Goal: Transaction & Acquisition: Purchase product/service

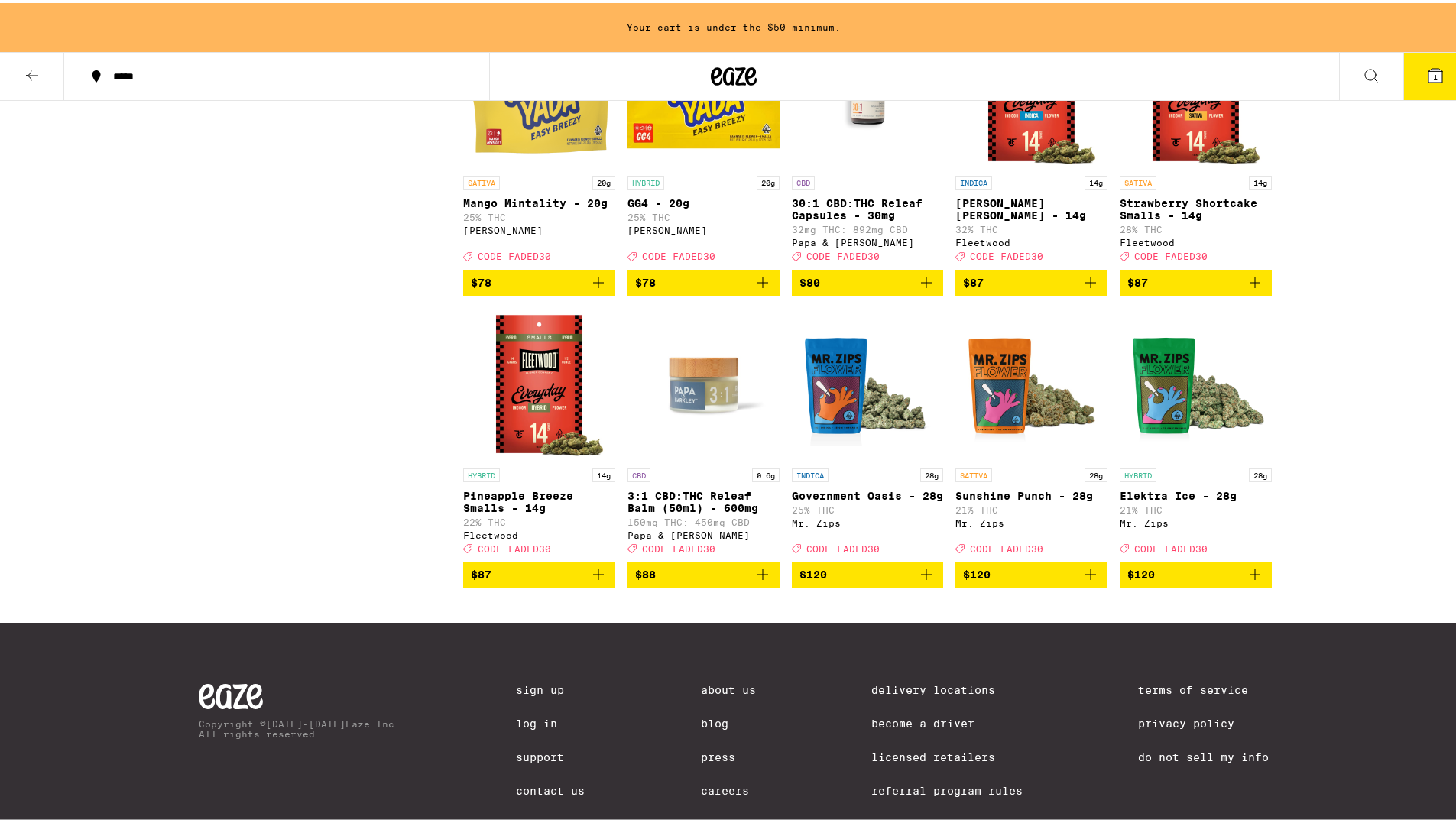
scroll to position [8317, 0]
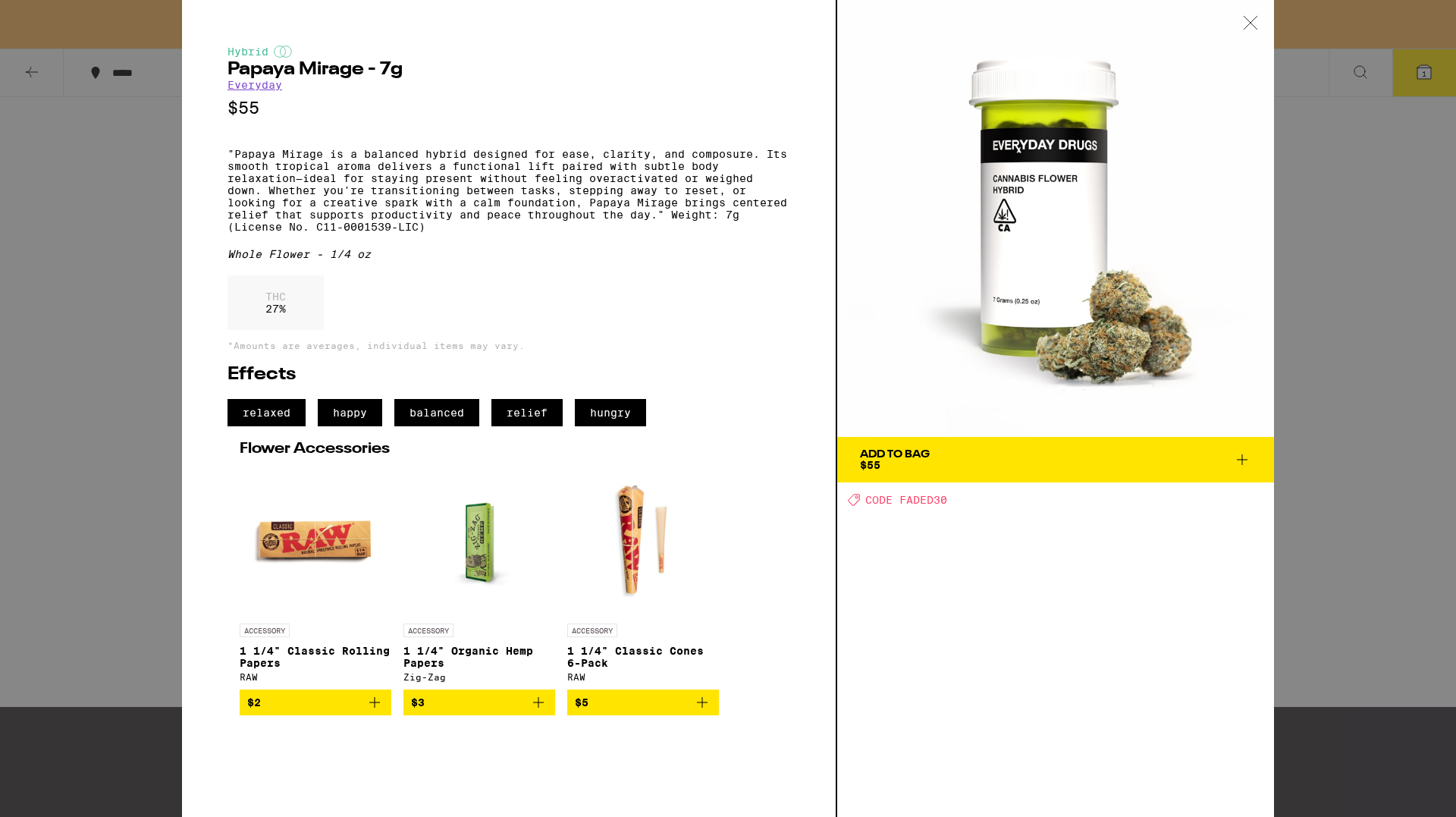
click at [81, 211] on div "Hybrid Papaya Mirage - 7g Everyday $55 "Papaya Mirage is a balanced hybrid desi…" at bounding box center [728, 408] width 1456 height 817
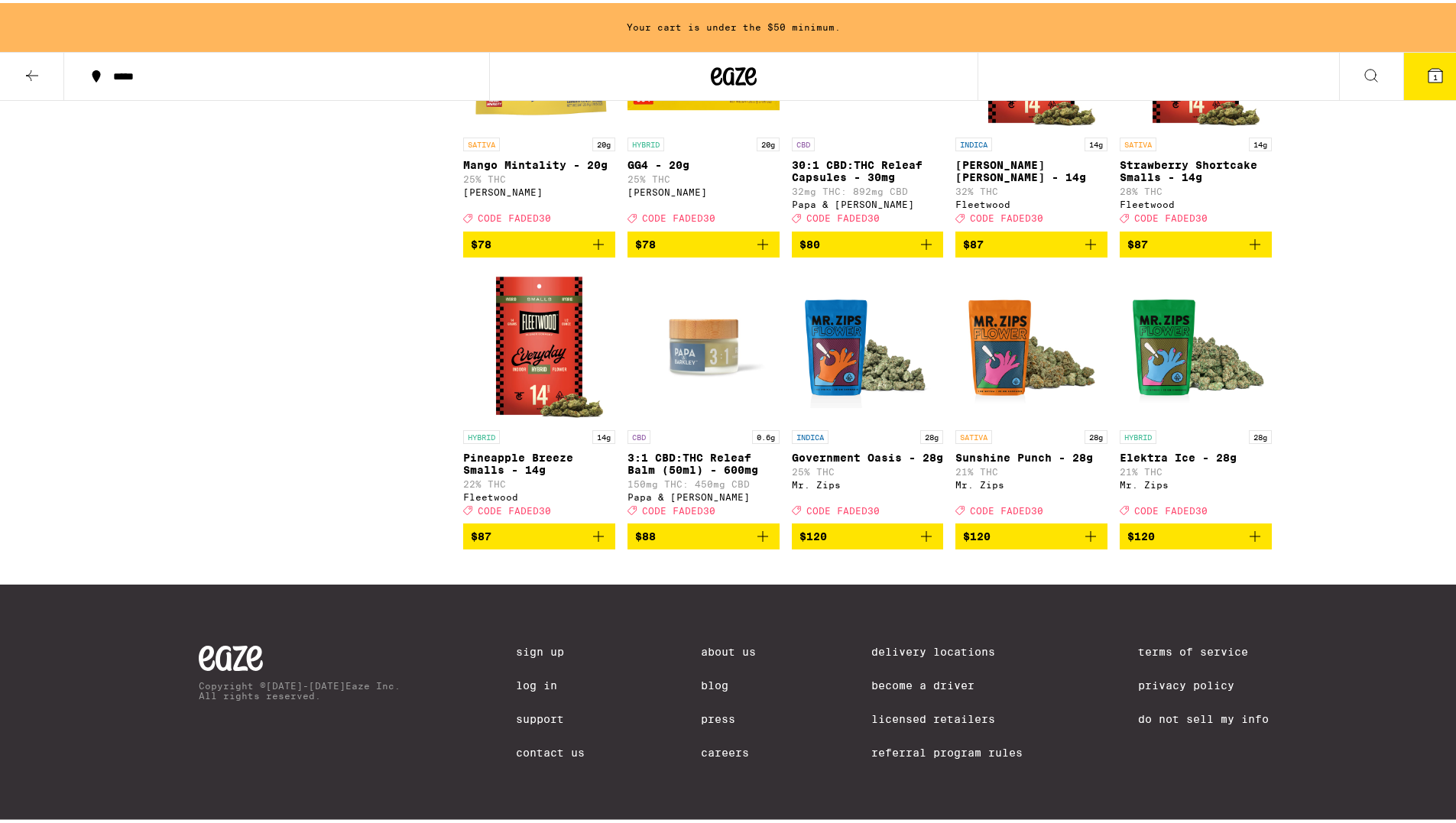
scroll to position [8317, 0]
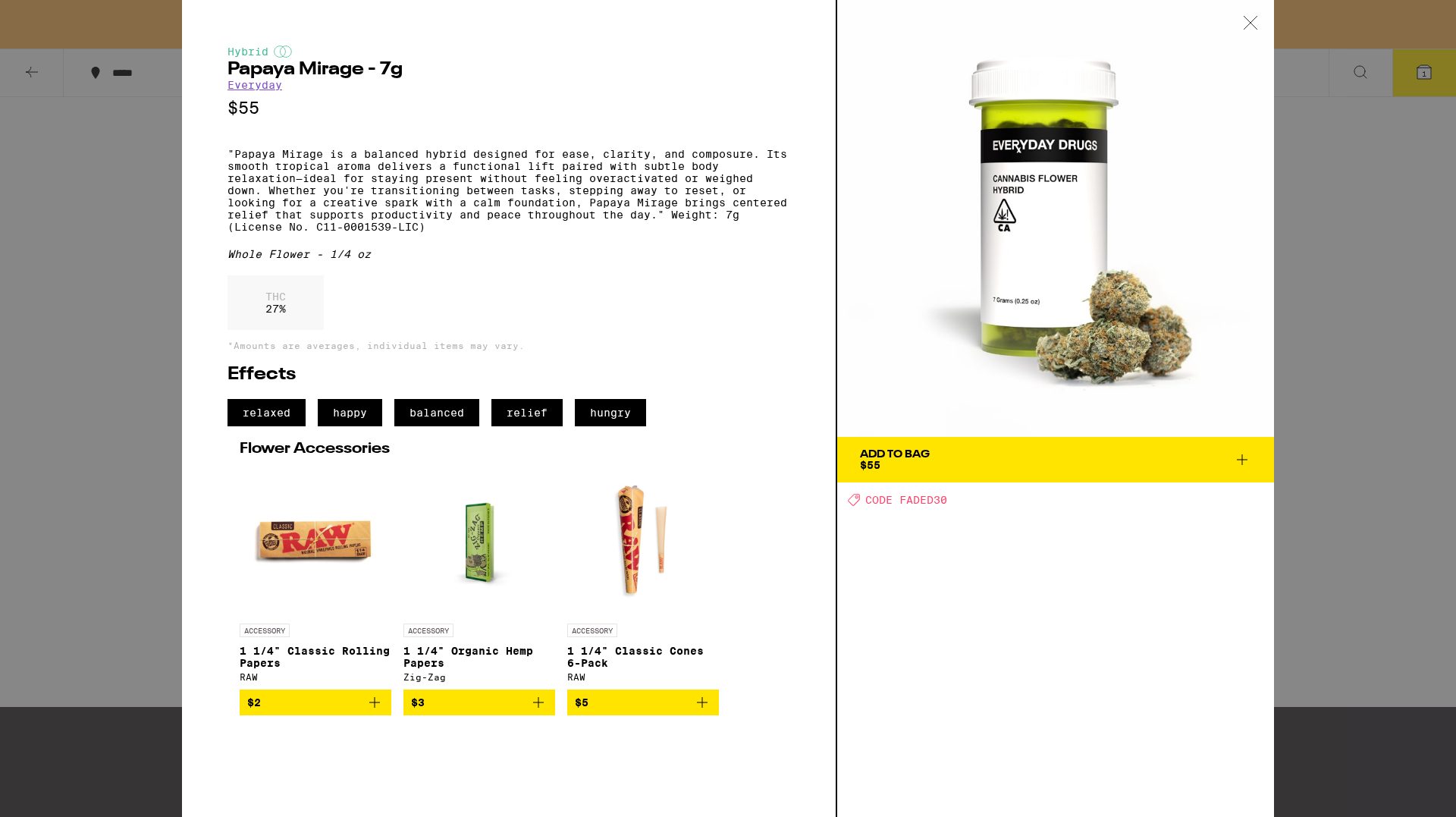
click at [908, 459] on div "Add To Bag" at bounding box center [895, 454] width 70 height 10
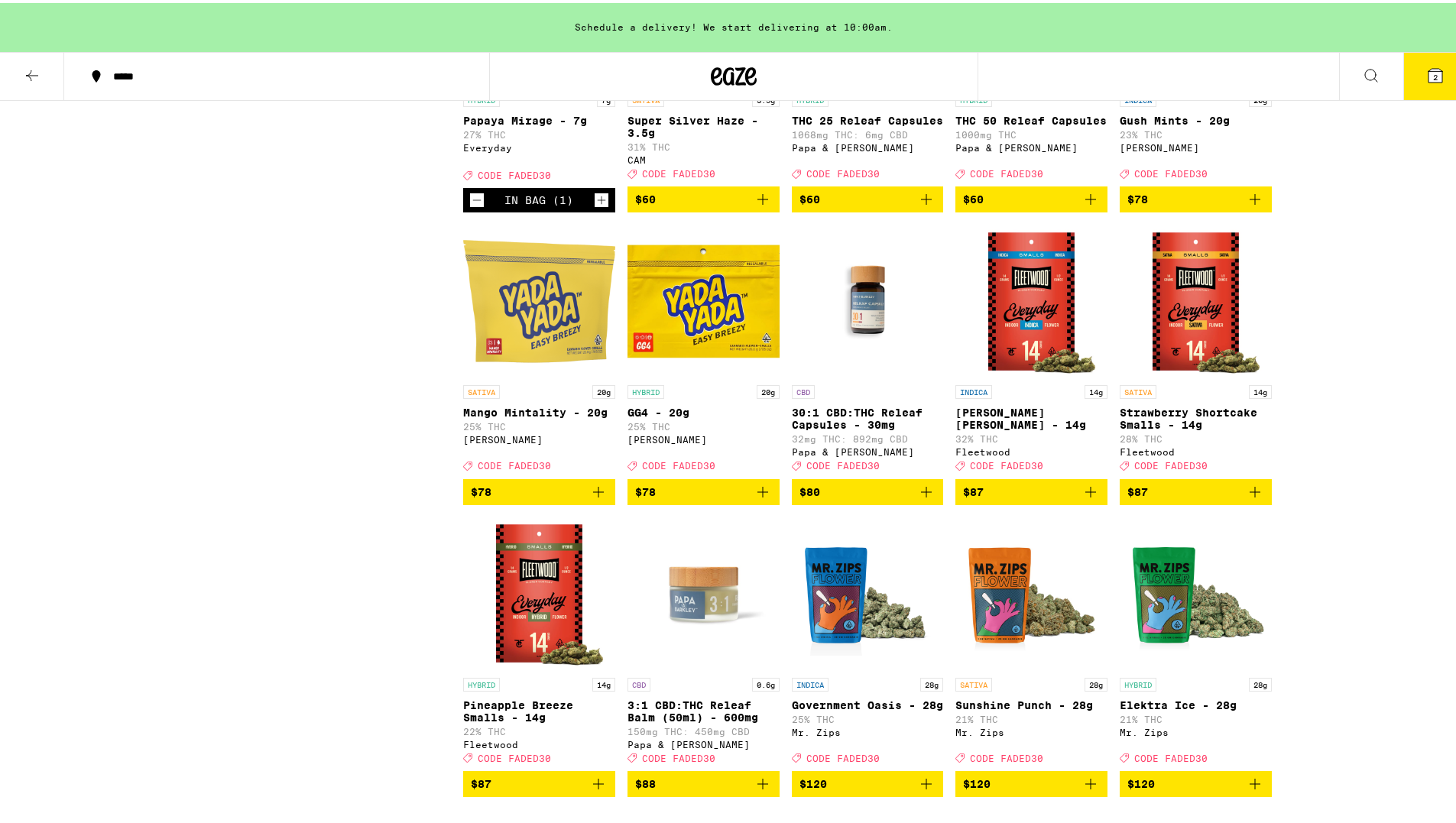
scroll to position [8164, 0]
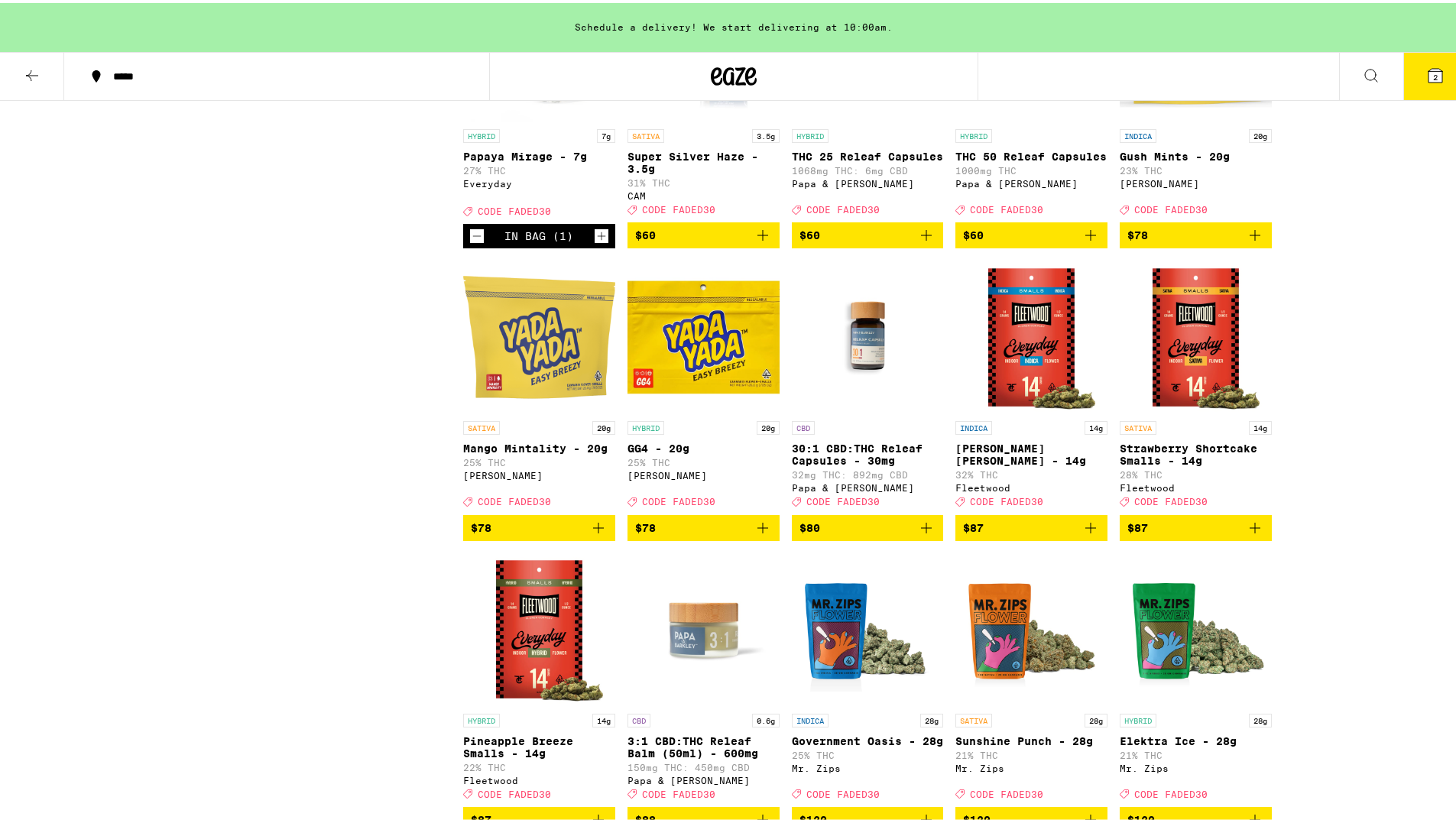
click at [662, 30] on div "Schedule a delivery! We start delivering at 10:00am." at bounding box center [733, 24] width 1467 height 49
click at [665, 22] on div "Schedule a delivery! We start delivering at 10:00am." at bounding box center [733, 24] width 1467 height 49
click at [787, 27] on div "Schedule a delivery! We start delivering at 10:00am." at bounding box center [733, 24] width 1467 height 49
click at [26, 72] on icon at bounding box center [32, 72] width 18 height 18
